Goal: Information Seeking & Learning: Learn about a topic

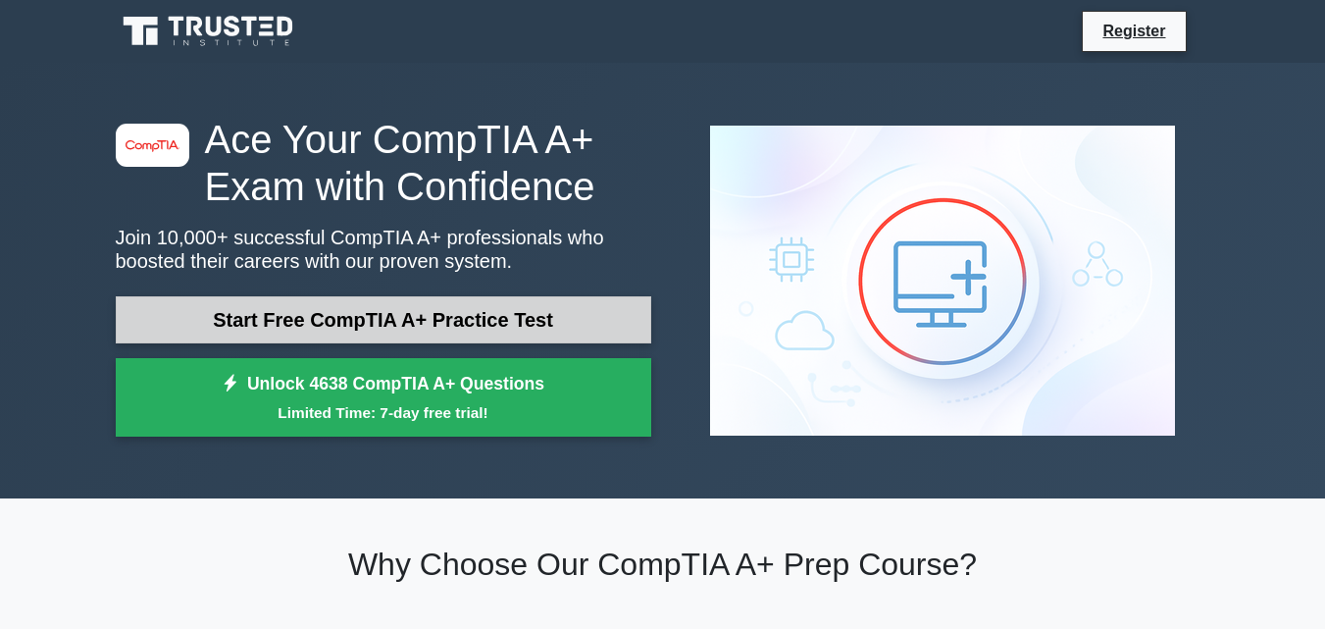
click at [309, 329] on link "Start Free CompTIA A+ Practice Test" at bounding box center [383, 319] width 535 height 47
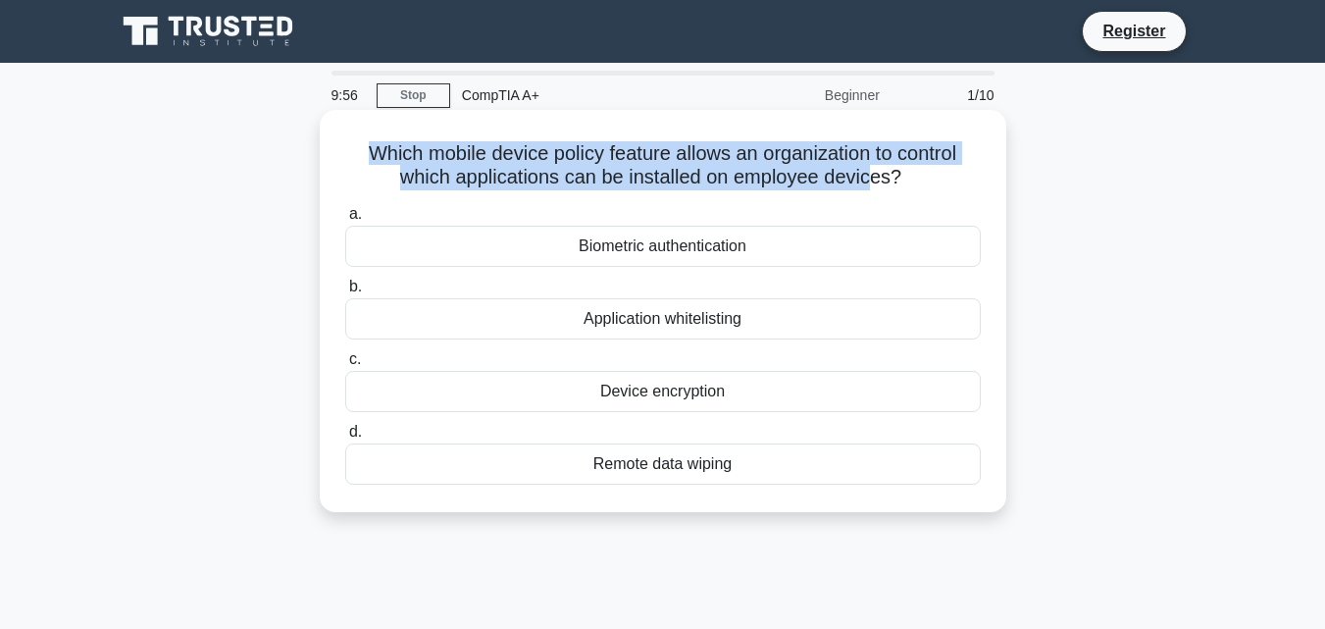
drag, startPoint x: 373, startPoint y: 153, endPoint x: 874, endPoint y: 169, distance: 501.4
click at [874, 169] on h5 "Which mobile device policy feature allows an organization to control which appl…" at bounding box center [662, 165] width 639 height 49
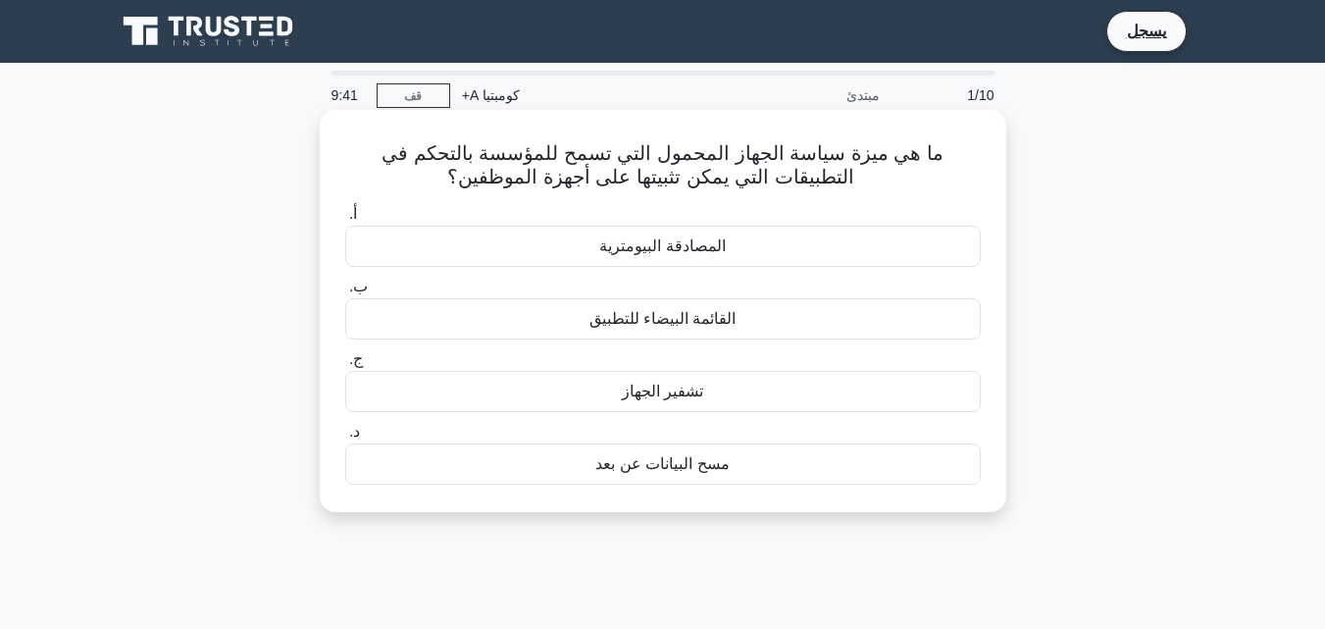
click at [641, 247] on font "المصادقة البيومترية" at bounding box center [662, 245] width 126 height 17
click at [345, 221] on input "أ. المصادقة البيومترية" at bounding box center [345, 214] width 0 height 13
